Goal: Information Seeking & Learning: Learn about a topic

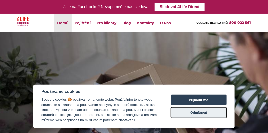
click at [206, 112] on button "Odmítnout" at bounding box center [199, 113] width 56 height 11
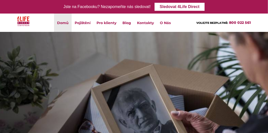
click at [81, 22] on li "Pojištění Životní pojištění Úrazové pojištění Zabezpečení při nehodě Lékař na t…" at bounding box center [83, 23] width 22 height 18
click at [0, 0] on link "Životní pojištění" at bounding box center [0, 0] width 0 height 0
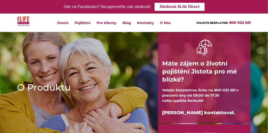
click at [85, 21] on li "Pojištění Životní pojištění Úrazové pojištění Zabezpečení při nehodě Lékař na t…" at bounding box center [83, 23] width 22 height 18
click at [0, 0] on link "Úrazové pojištění" at bounding box center [0, 0] width 0 height 0
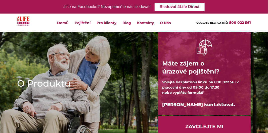
click at [86, 22] on li "Pojištění Životní pojištění Úrazové pojištění Zabezpečení při nehodě Lékař na t…" at bounding box center [83, 23] width 22 height 18
click at [0, 0] on link "Zabezpečení při nehodě" at bounding box center [0, 0] width 0 height 0
